Goal: Task Accomplishment & Management: Manage account settings

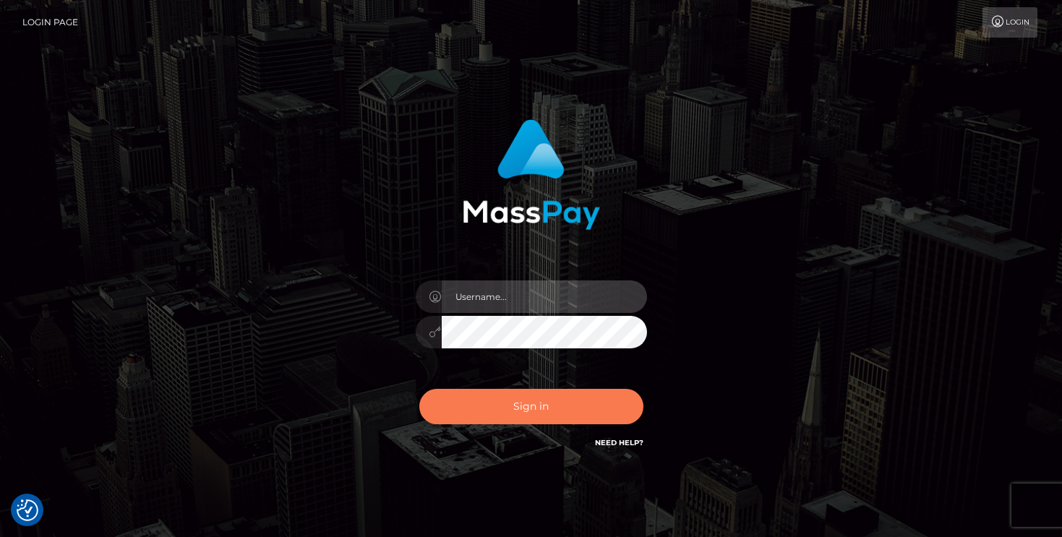
type input "mariolabugaj"
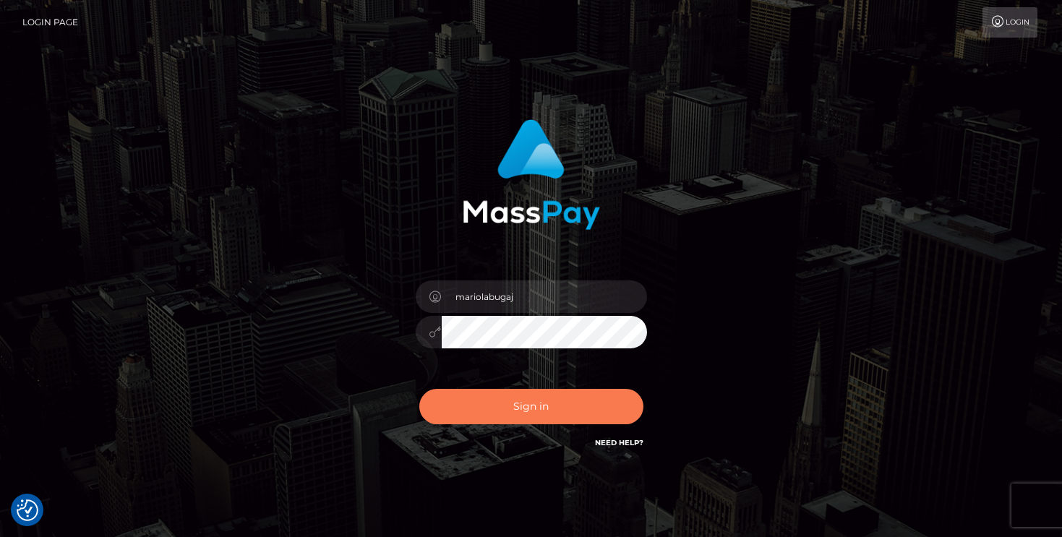
click at [556, 410] on button "Sign in" at bounding box center [531, 406] width 224 height 35
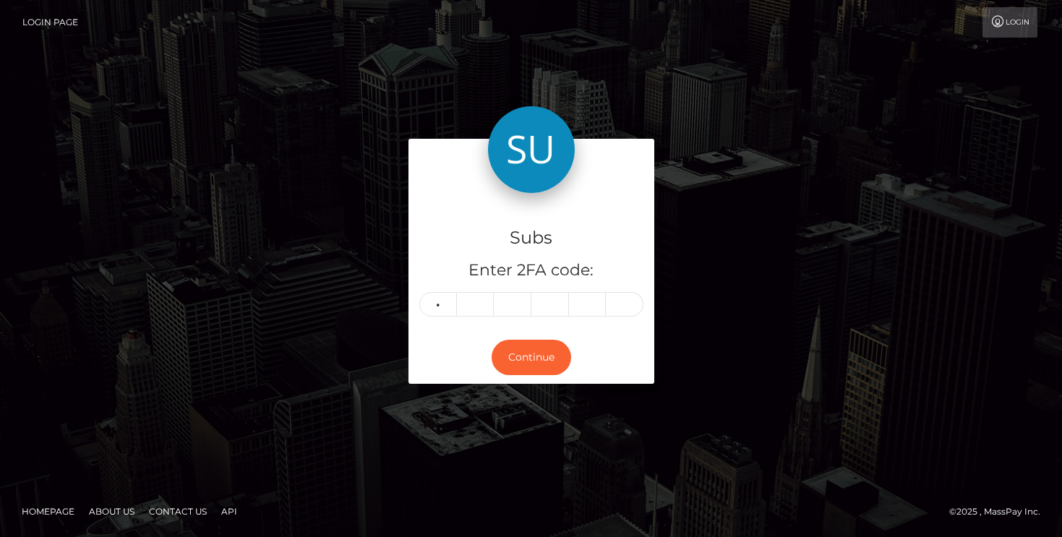
type input "3"
type input "8"
type input "3"
type input "7"
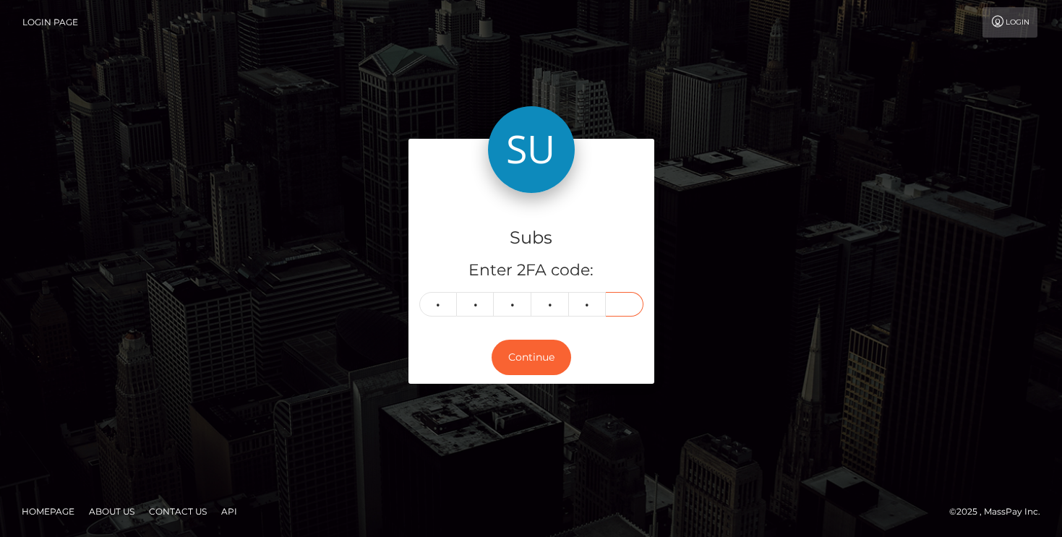
type input "1"
